Goal: Transaction & Acquisition: Purchase product/service

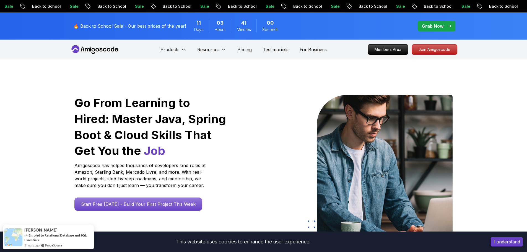
click at [435, 23] on p "Grab Now" at bounding box center [433, 26] width 22 height 7
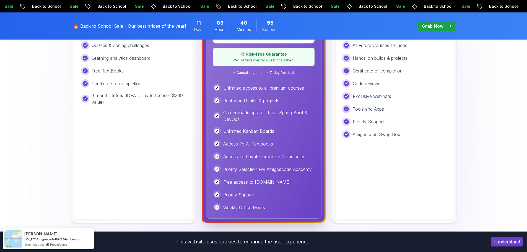
scroll to position [249, 0]
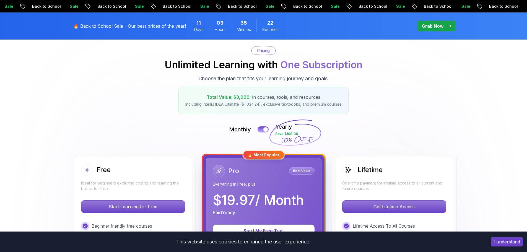
scroll to position [0, 0]
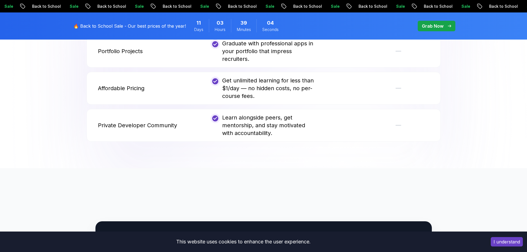
scroll to position [1245, 0]
